Goal: Information Seeking & Learning: Find specific page/section

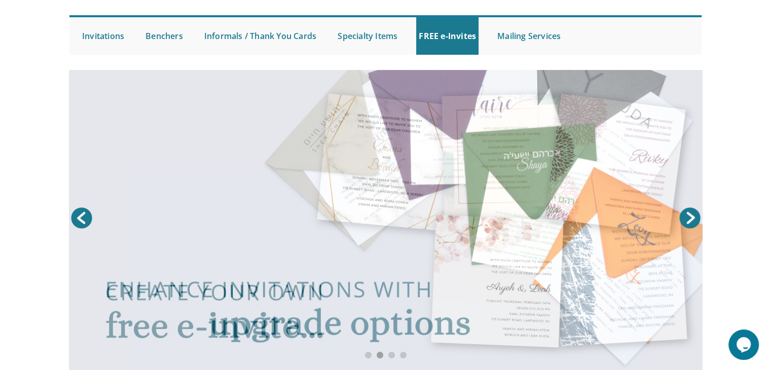
scroll to position [65, 0]
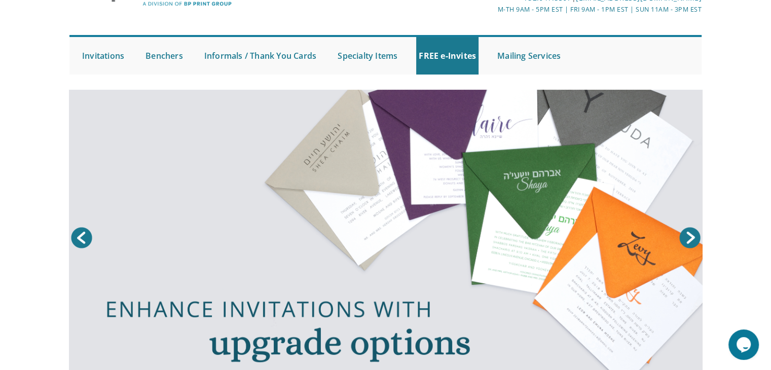
click at [770, 35] on html "My Cart Total: View Cart Item(s) Submit My Cart Total: View Cart Item(s) Login …" at bounding box center [385, 120] width 771 height 370
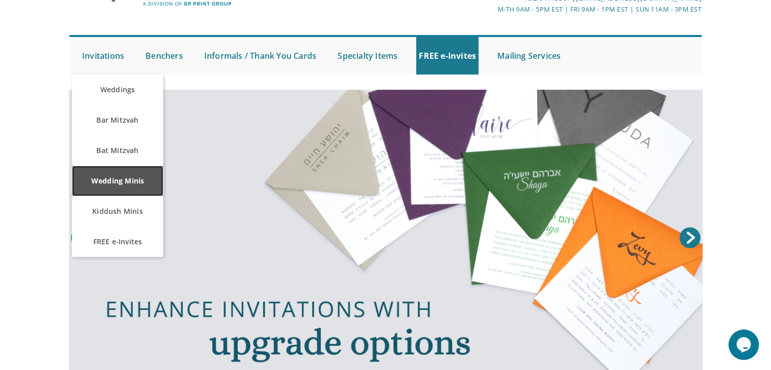
click at [129, 182] on link "Wedding Minis" at bounding box center [117, 181] width 91 height 30
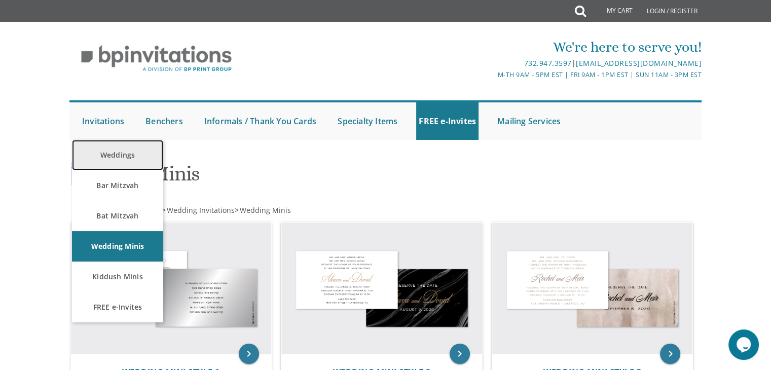
click at [116, 155] on link "Weddings" at bounding box center [117, 155] width 91 height 30
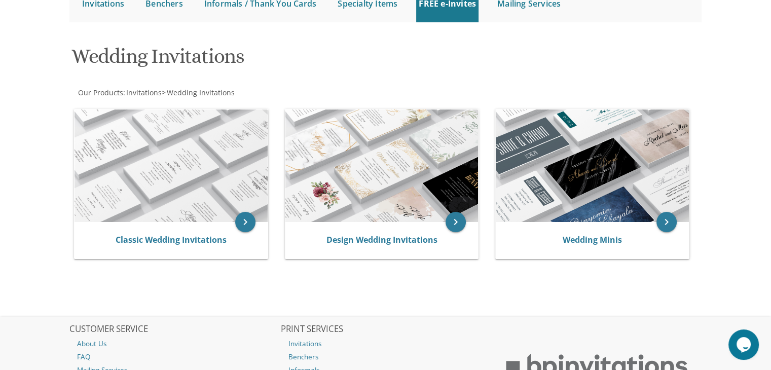
scroll to position [142, 0]
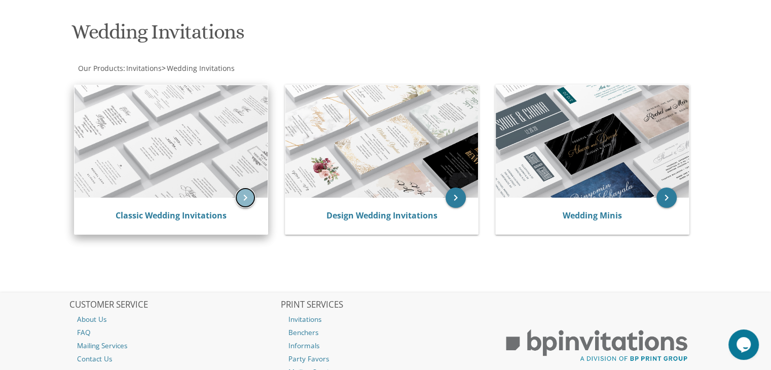
click at [247, 195] on icon "keyboard_arrow_right" at bounding box center [245, 198] width 20 height 20
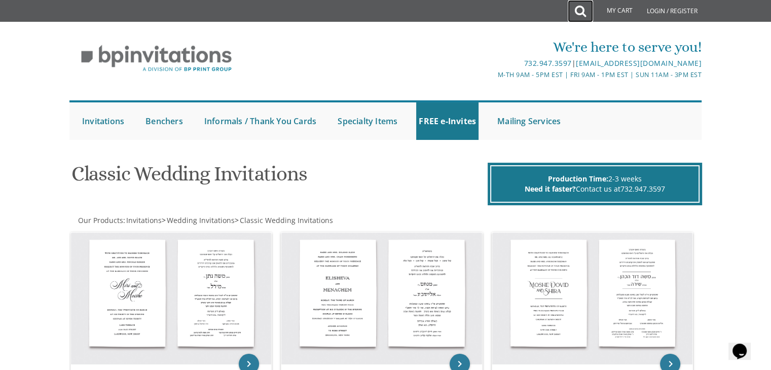
click at [578, 12] on icon at bounding box center [580, 11] width 11 height 20
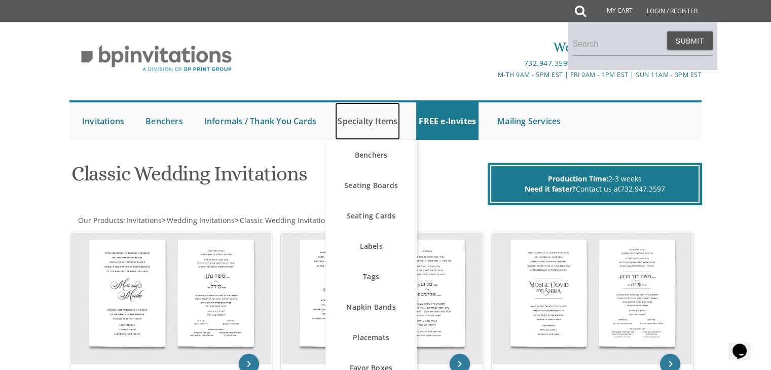
click at [350, 128] on link "Specialty Items" at bounding box center [367, 121] width 65 height 38
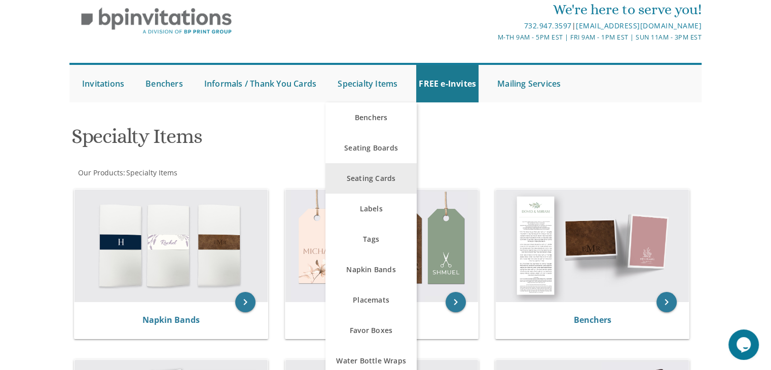
scroll to position [20, 0]
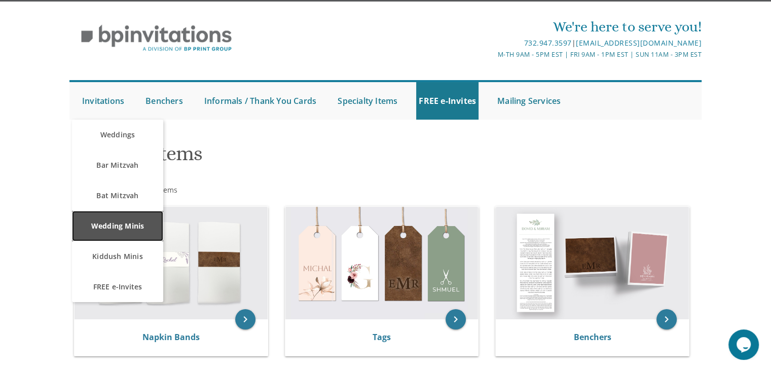
click at [132, 230] on link "Wedding Minis" at bounding box center [117, 226] width 91 height 30
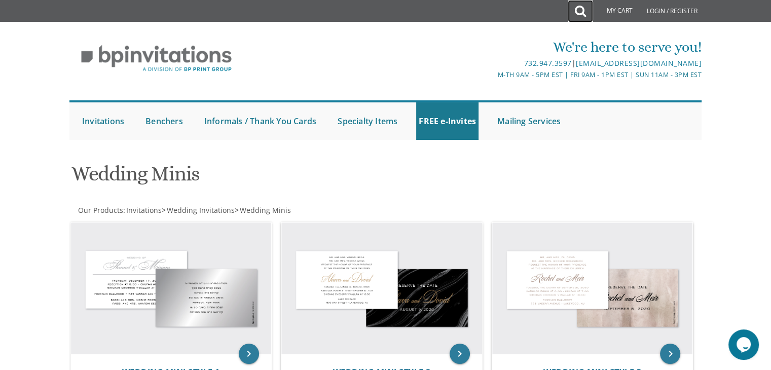
click at [578, 10] on icon at bounding box center [580, 11] width 11 height 20
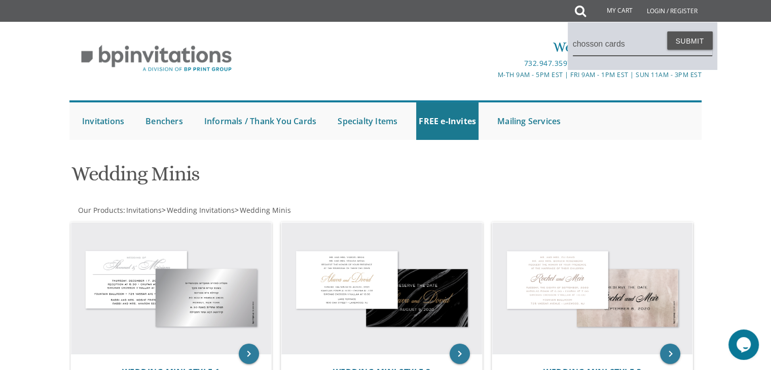
type input "chosson cards"
click at [667, 31] on button "Submit" at bounding box center [690, 40] width 46 height 18
